Goal: Task Accomplishment & Management: Use online tool/utility

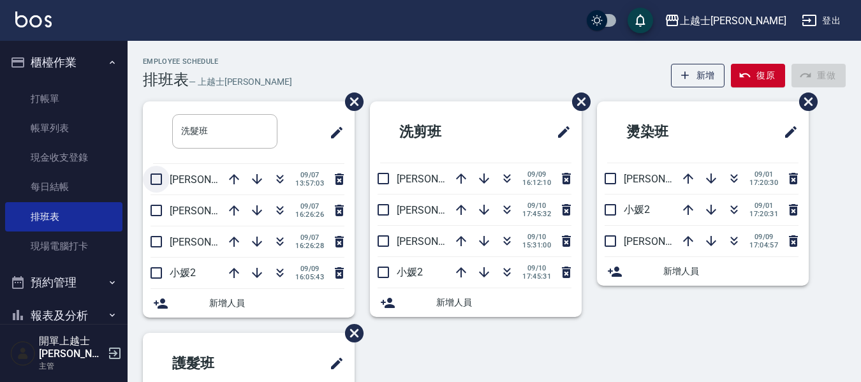
click at [152, 182] on input "checkbox" at bounding box center [156, 179] width 27 height 27
click at [158, 181] on input "checkbox" at bounding box center [156, 179] width 27 height 27
checkbox input "false"
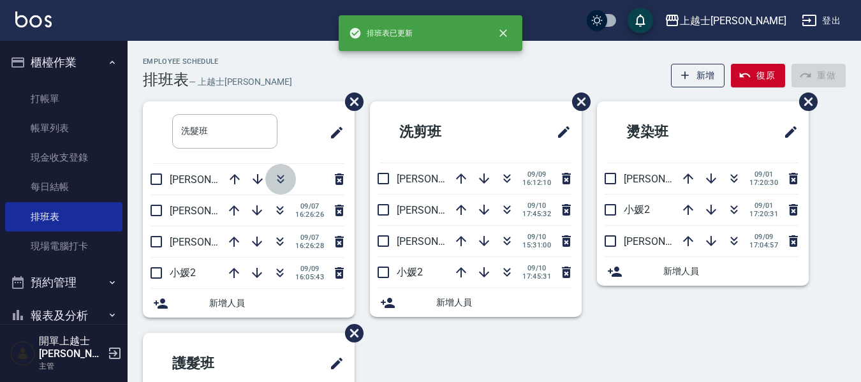
click at [278, 181] on icon "button" at bounding box center [280, 181] width 7 height 4
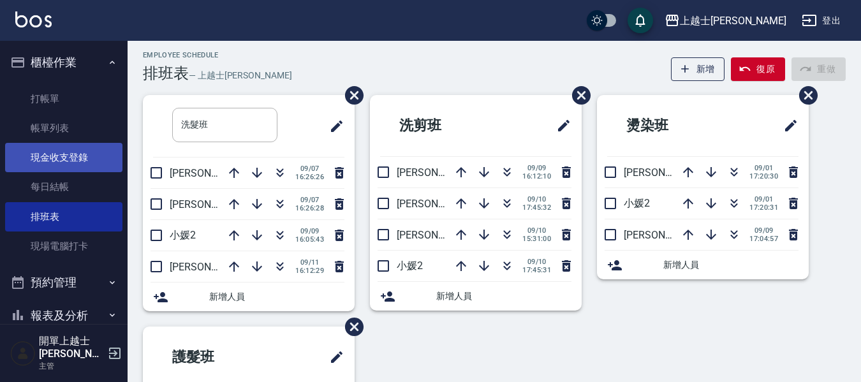
scroll to position [187, 0]
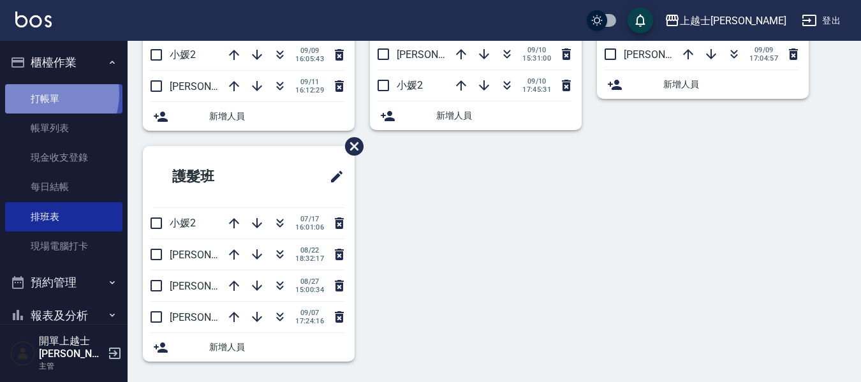
click at [43, 93] on link "打帳單" at bounding box center [63, 98] width 117 height 29
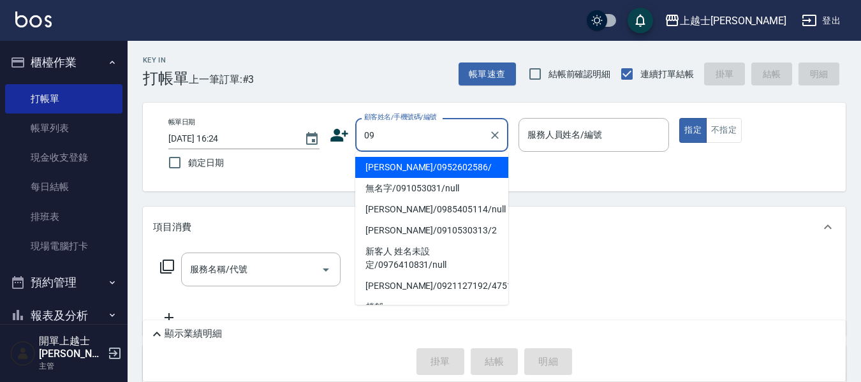
type input "[PERSON_NAME]/0952602586/"
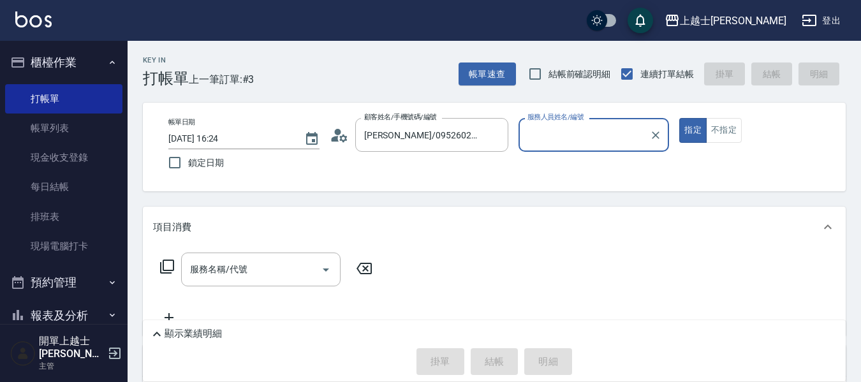
type input "[PERSON_NAME]-12"
click at [679, 118] on button "指定" at bounding box center [692, 130] width 27 height 25
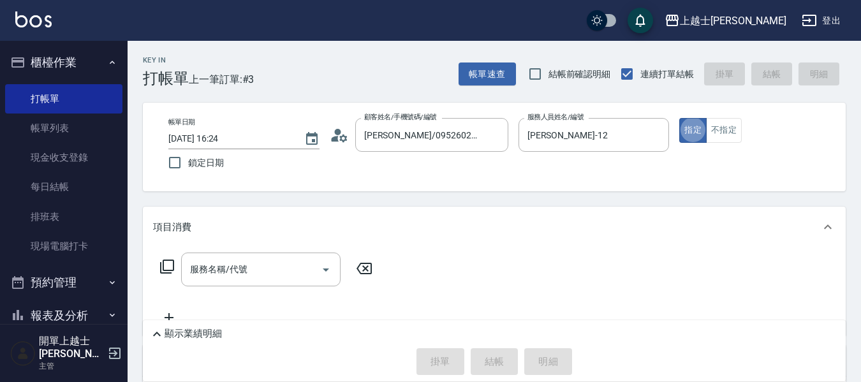
type button "true"
click at [295, 258] on div "服務名稱/代號" at bounding box center [260, 270] width 159 height 34
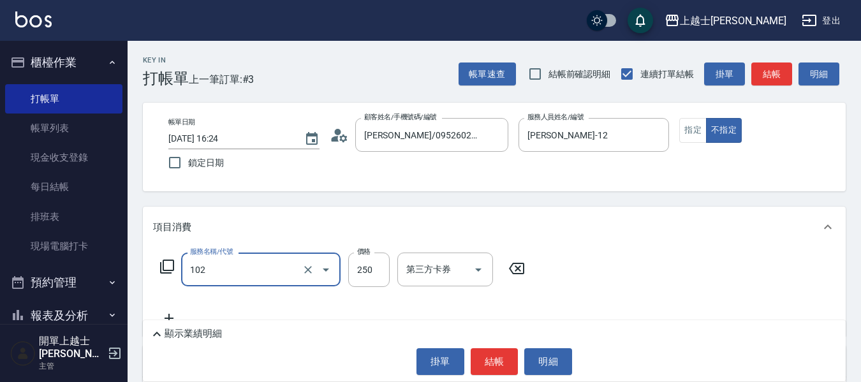
type input "精油洗髮(102)"
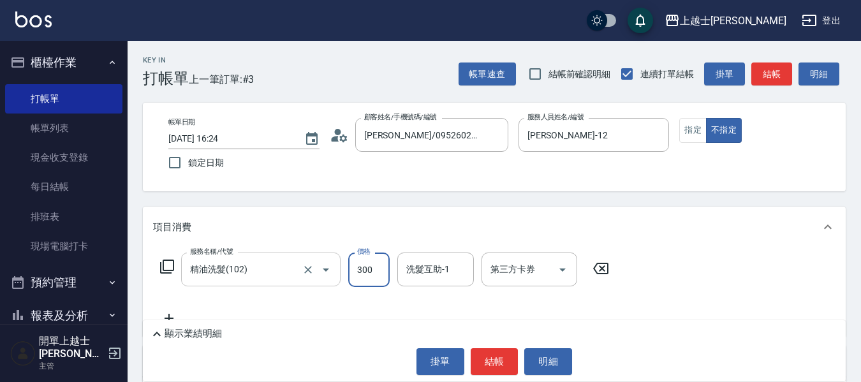
type input "300"
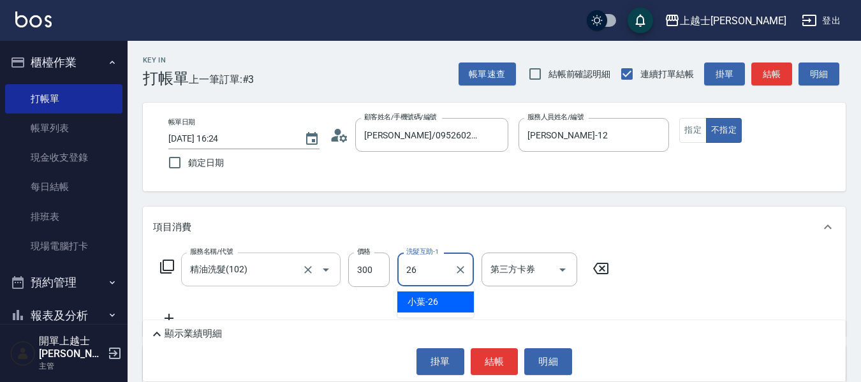
type input "小葉-26"
